Goal: Transaction & Acquisition: Book appointment/travel/reservation

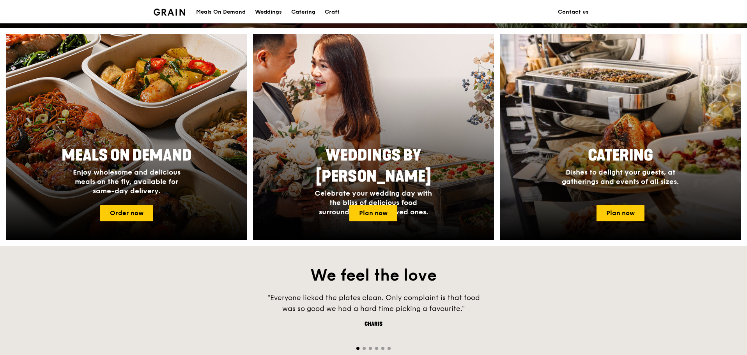
scroll to position [351, 0]
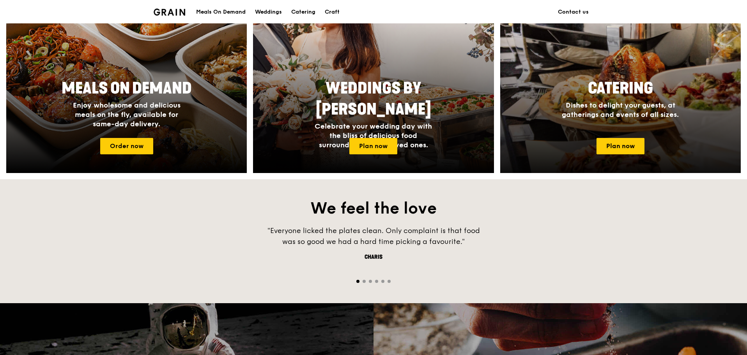
click at [626, 85] on span "Catering" at bounding box center [620, 88] width 65 height 19
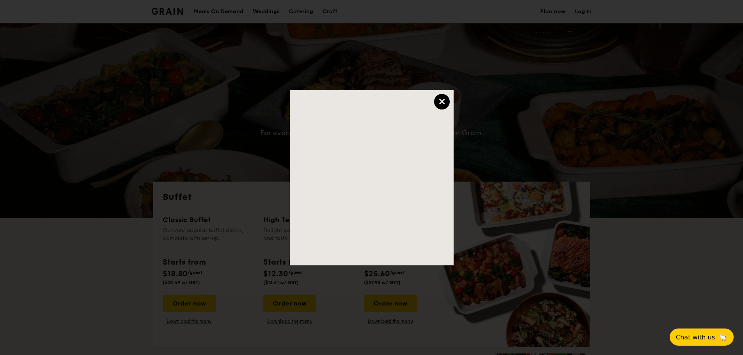
select select
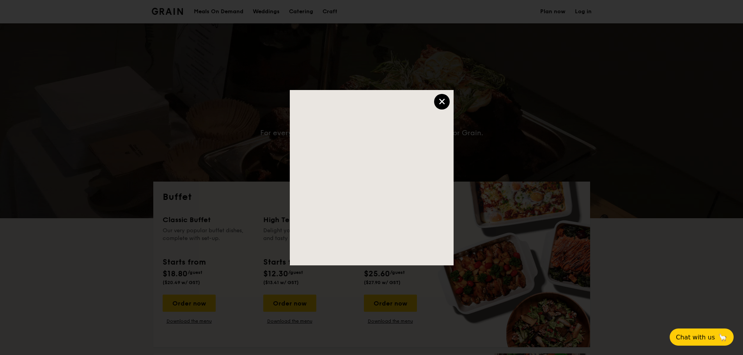
click at [445, 98] on div "×" at bounding box center [442, 102] width 16 height 16
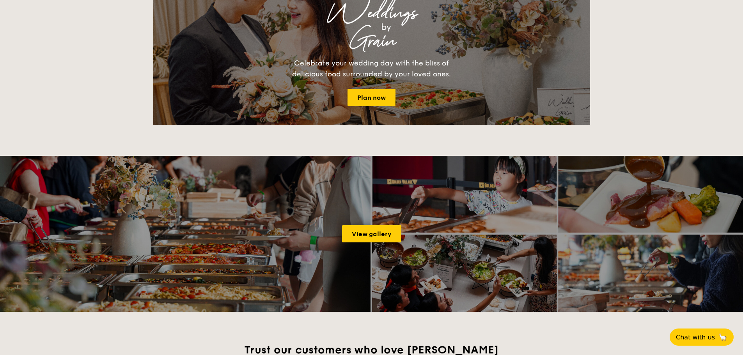
scroll to position [975, 0]
